Goal: Task Accomplishment & Management: Manage account settings

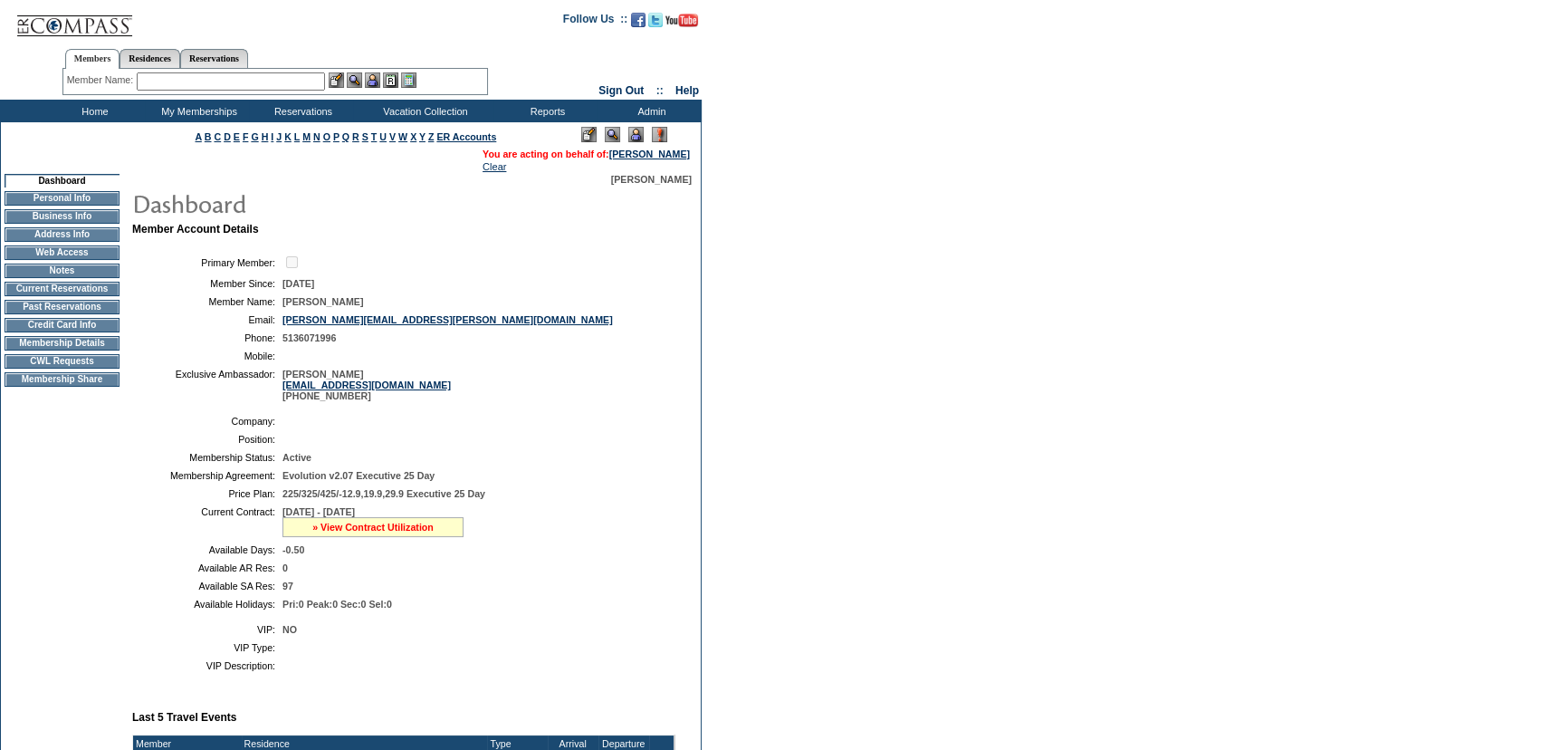
click at [347, 525] on link "» View Contract Utilization" at bounding box center [373, 528] width 121 height 11
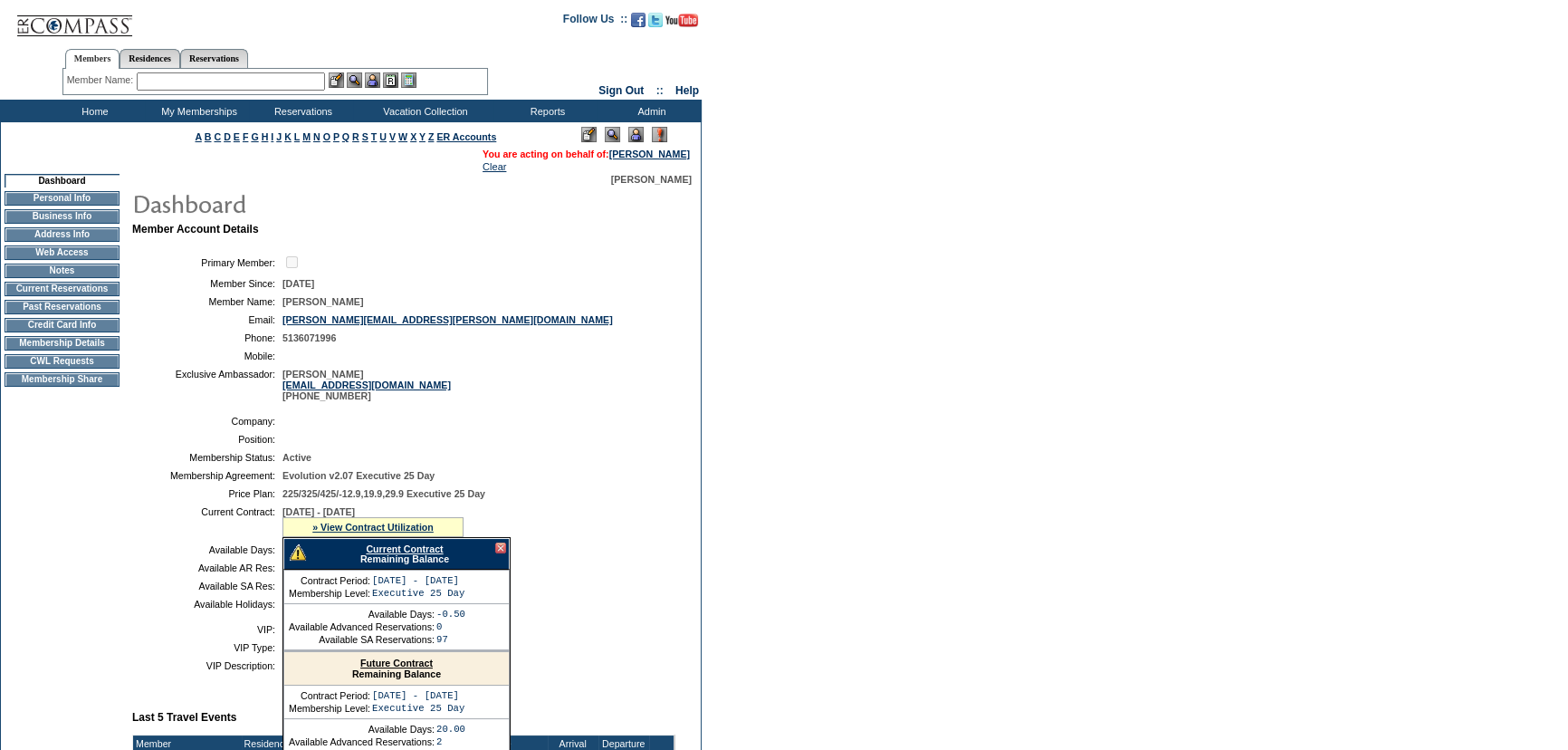
click at [502, 552] on div at bounding box center [501, 549] width 11 height 11
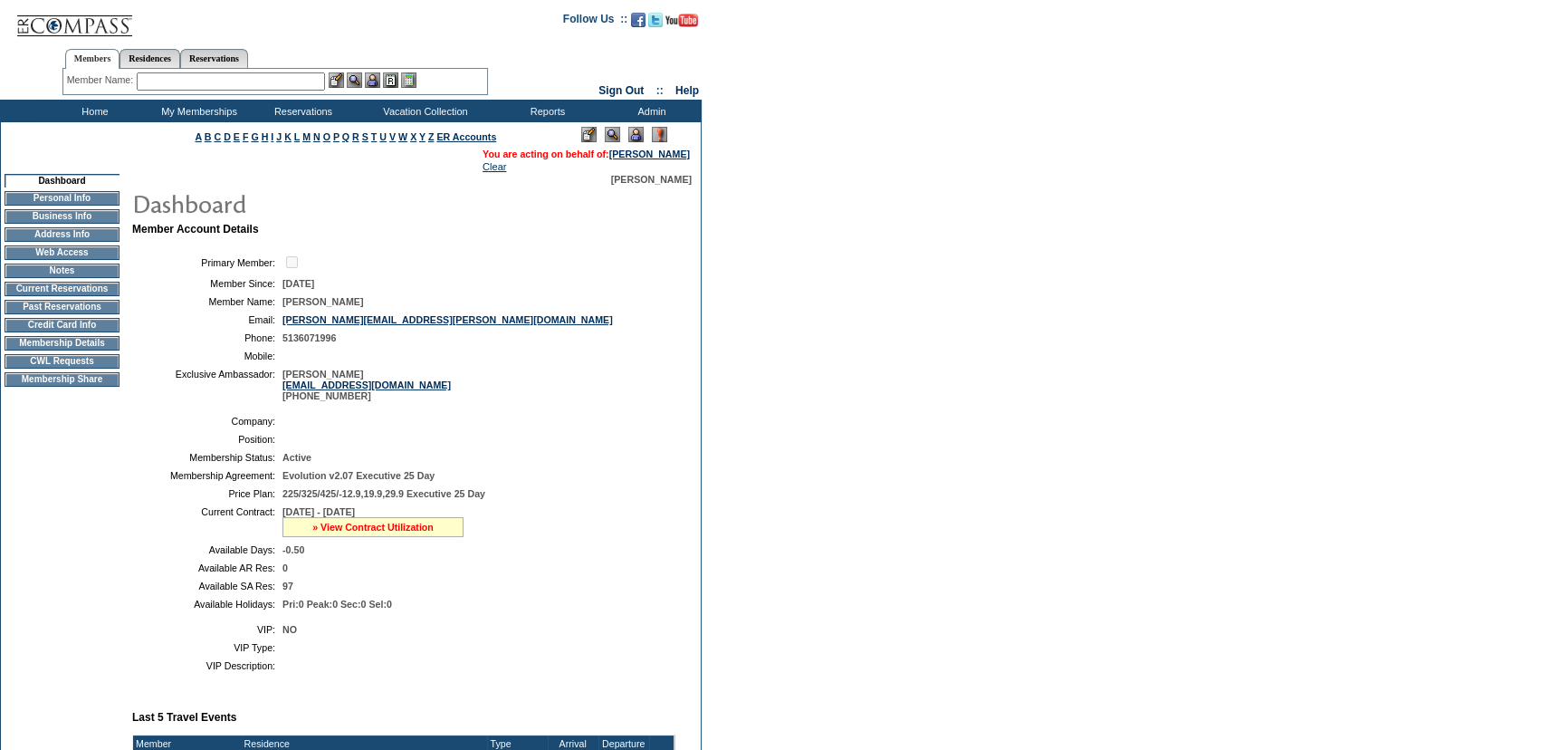
click at [412, 533] on link "» View Contract Utilization" at bounding box center [373, 528] width 121 height 11
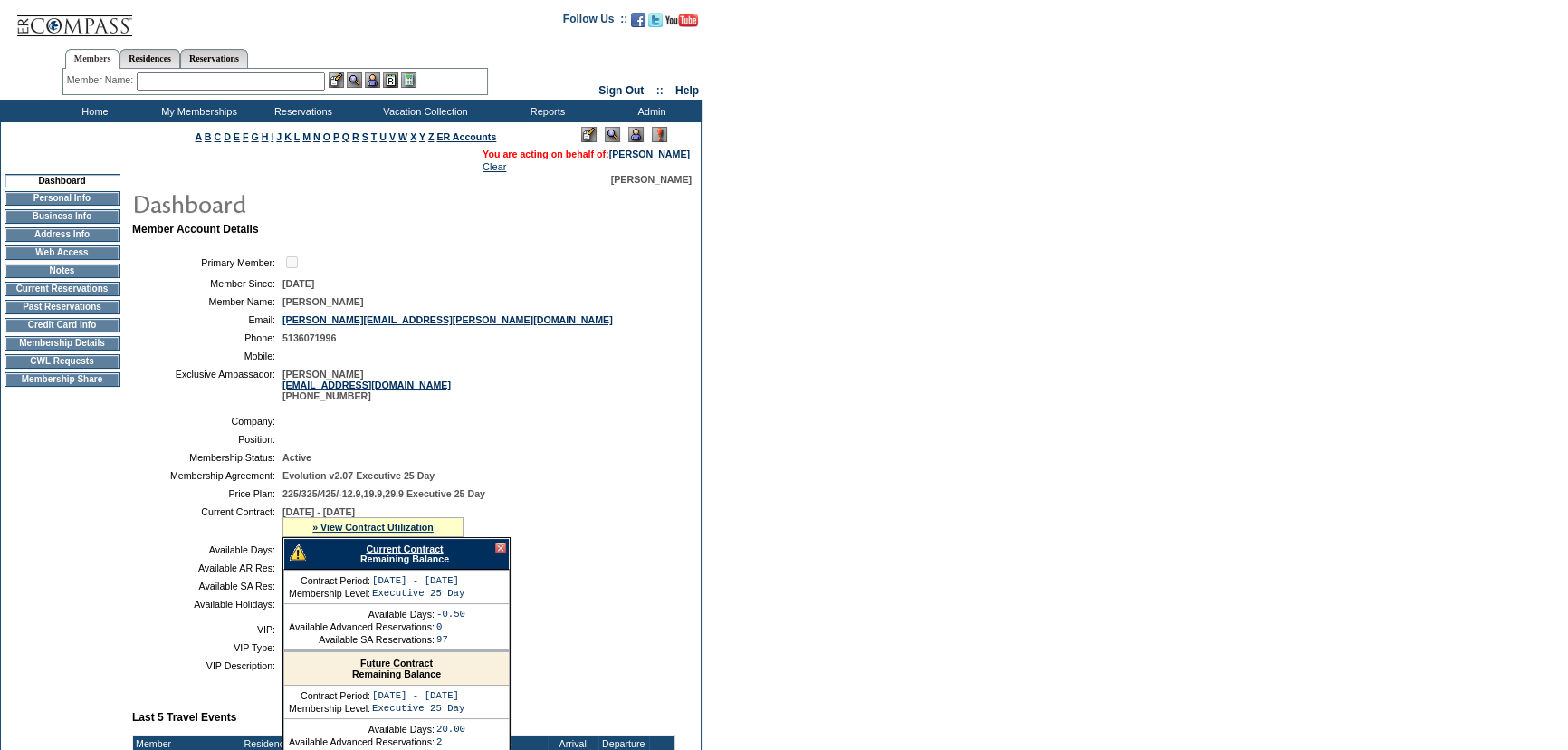
click at [435, 560] on div "Current Contract Remaining Balance" at bounding box center [396, 554] width 227 height 32
click at [429, 552] on link "Current Contract" at bounding box center [404, 549] width 77 height 11
click at [247, 73] on input "text" at bounding box center [231, 81] width 188 height 18
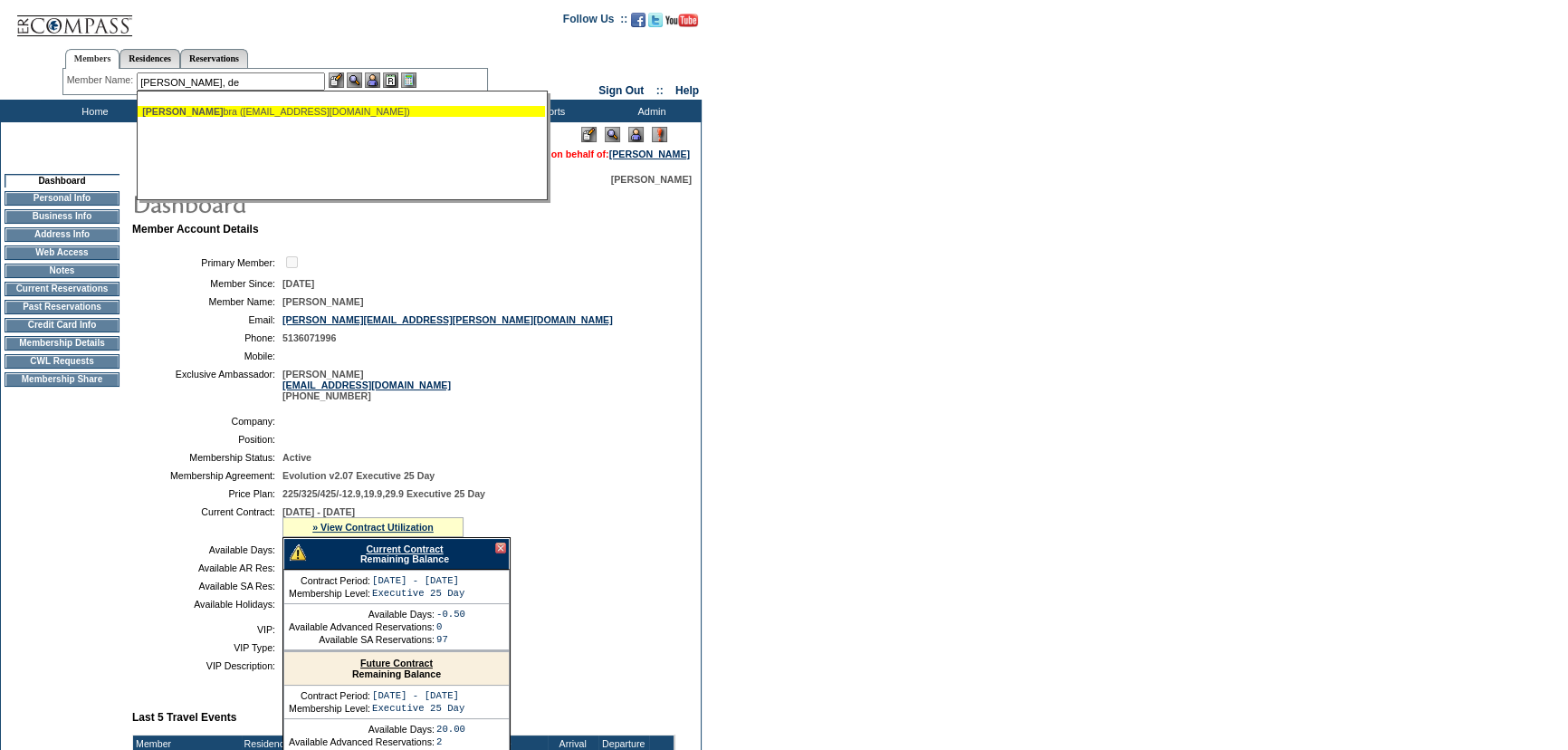
click at [241, 108] on div "Ellis, De bra (mrjellis@aol.com)" at bounding box center [341, 112] width 398 height 11
type input "Ellis, Debra (mrjellis@aol.com)"
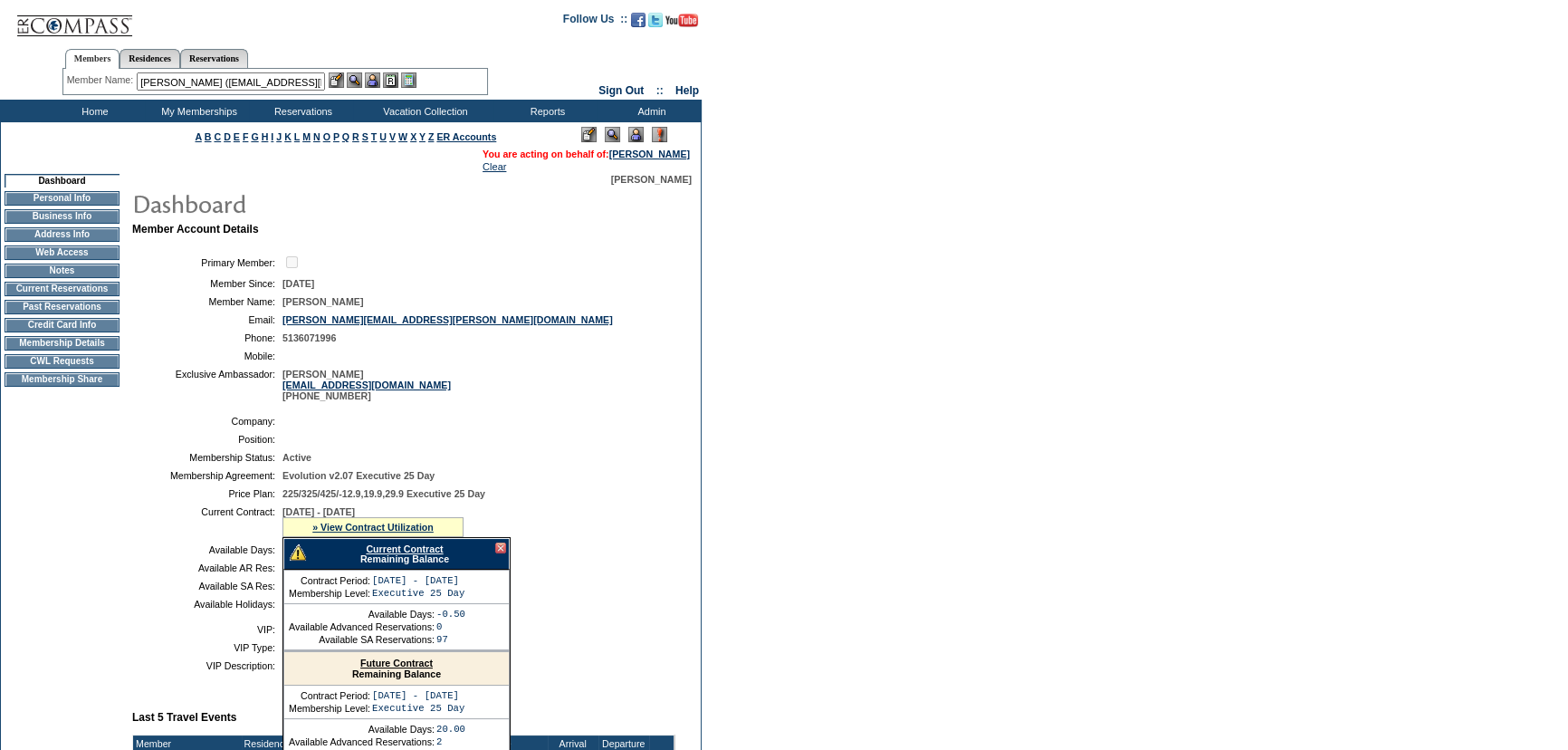
click at [376, 84] on img at bounding box center [372, 80] width 16 height 16
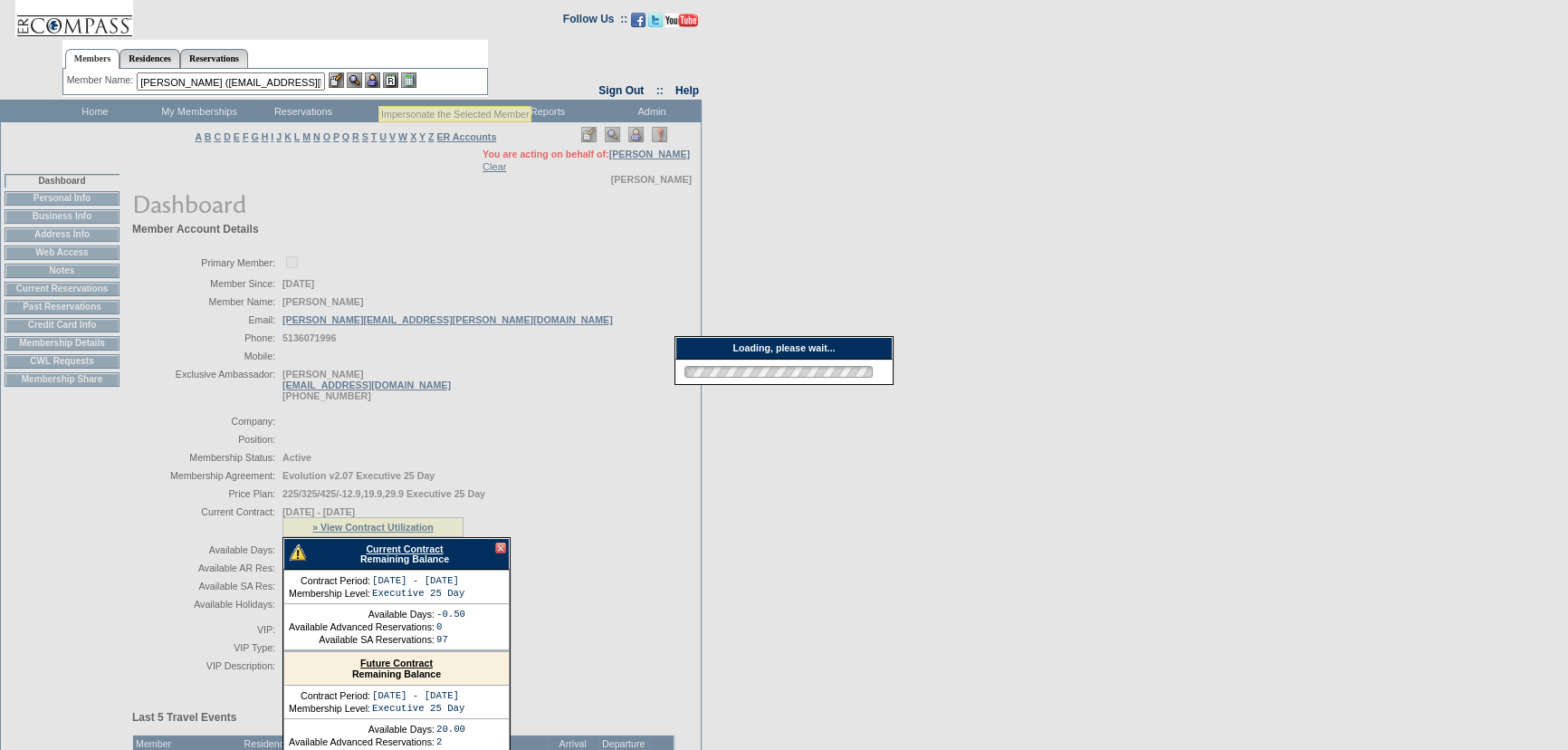
click at [363, 83] on img at bounding box center [354, 80] width 16 height 16
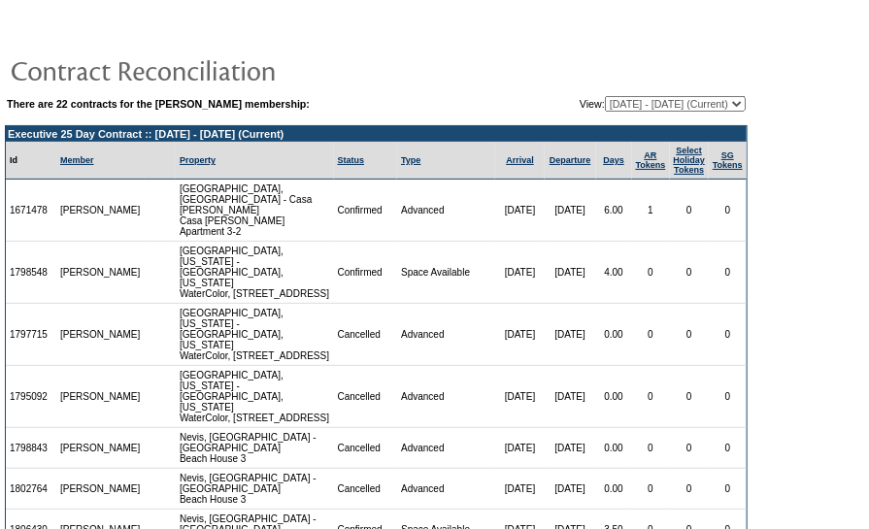
click at [832, 257] on form "There are 22 contracts for the [PERSON_NAME] membership: View: [DATE] - [DATE] …" at bounding box center [434, 415] width 869 height 831
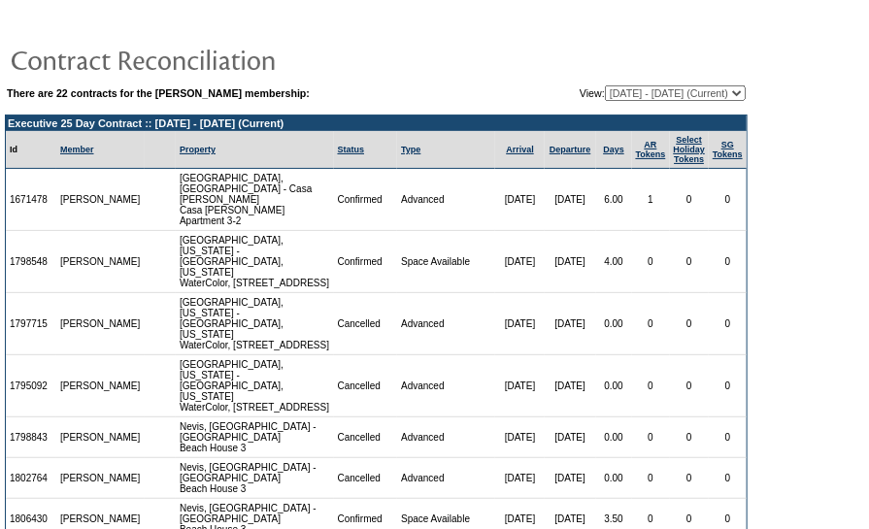
scroll to position [8, 0]
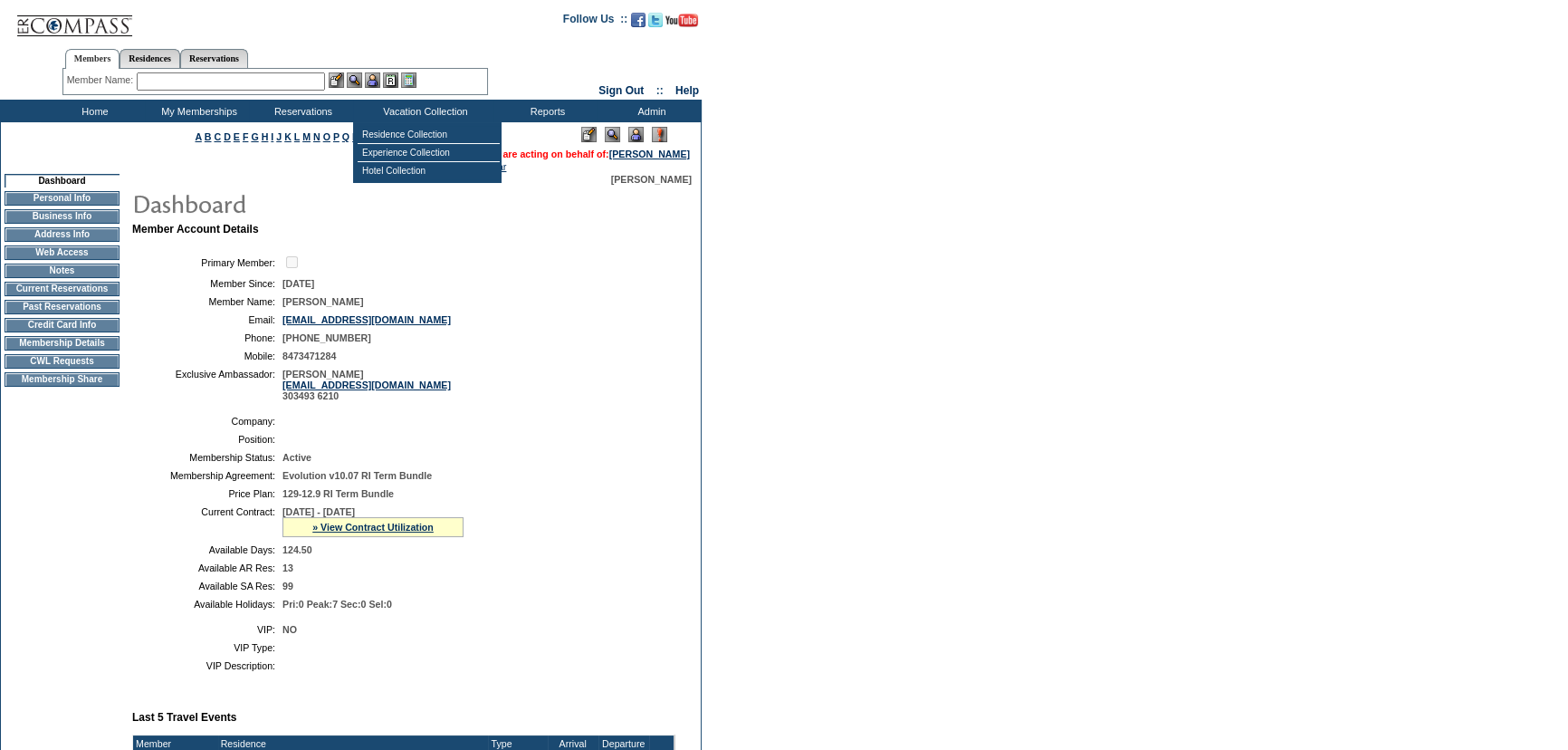
click at [387, 537] on div "» View Contract Utilization" at bounding box center [373, 527] width 181 height 20
click at [387, 533] on link "» View Contract Utilization" at bounding box center [373, 528] width 121 height 11
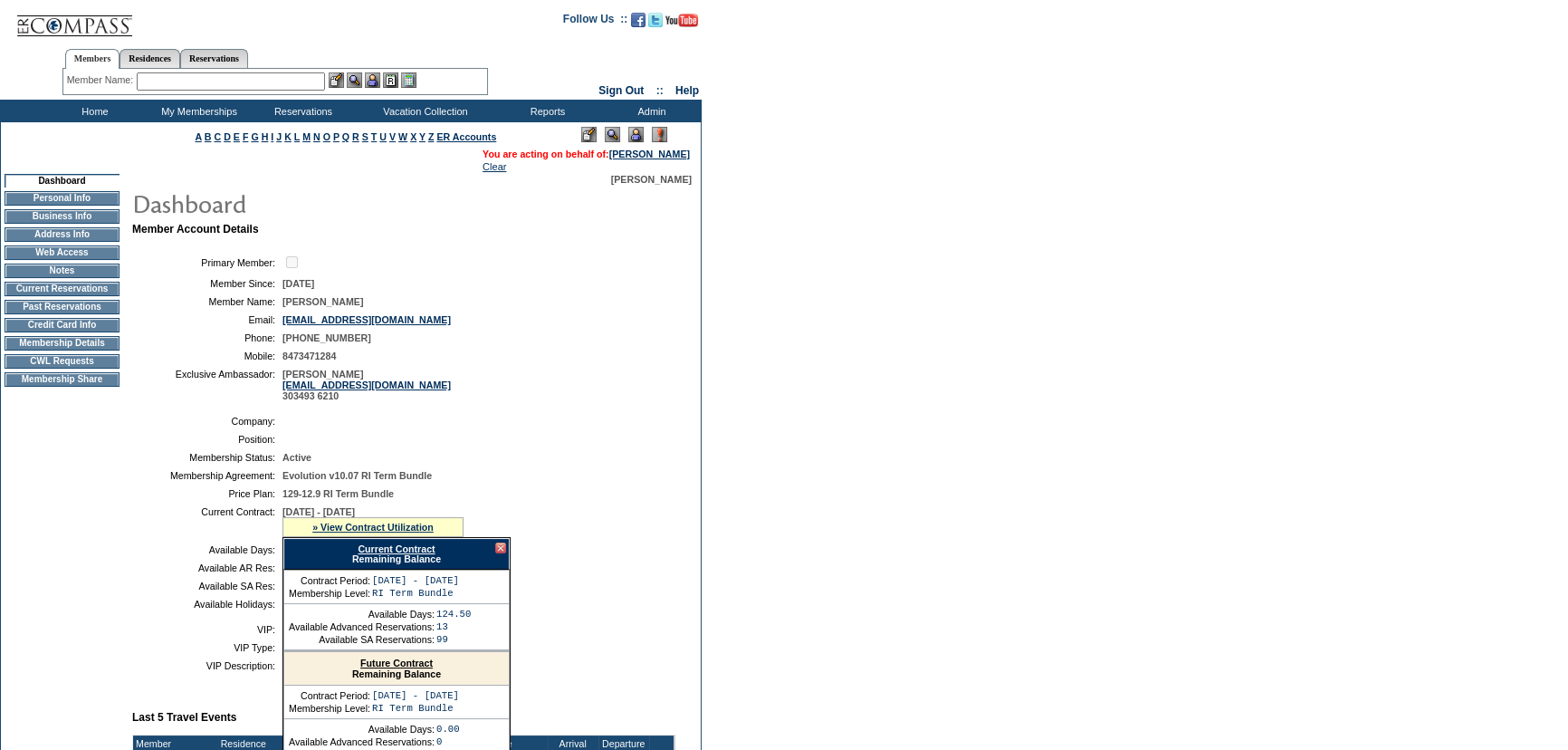
click at [392, 554] on link "Current Contract" at bounding box center [396, 549] width 77 height 11
click at [87, 107] on td "Home" at bounding box center [93, 111] width 104 height 22
